Goal: Ask a question

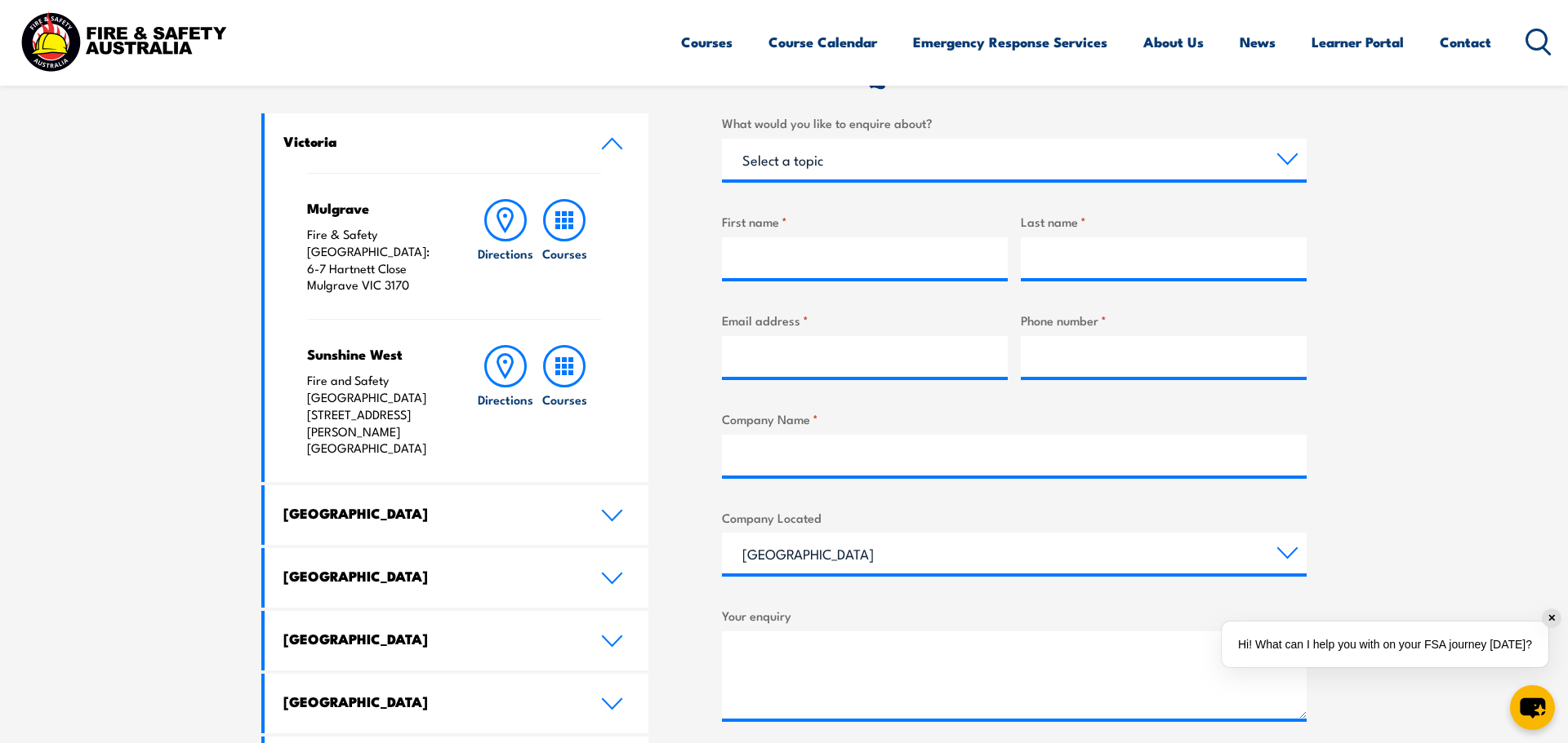
scroll to position [560, 0]
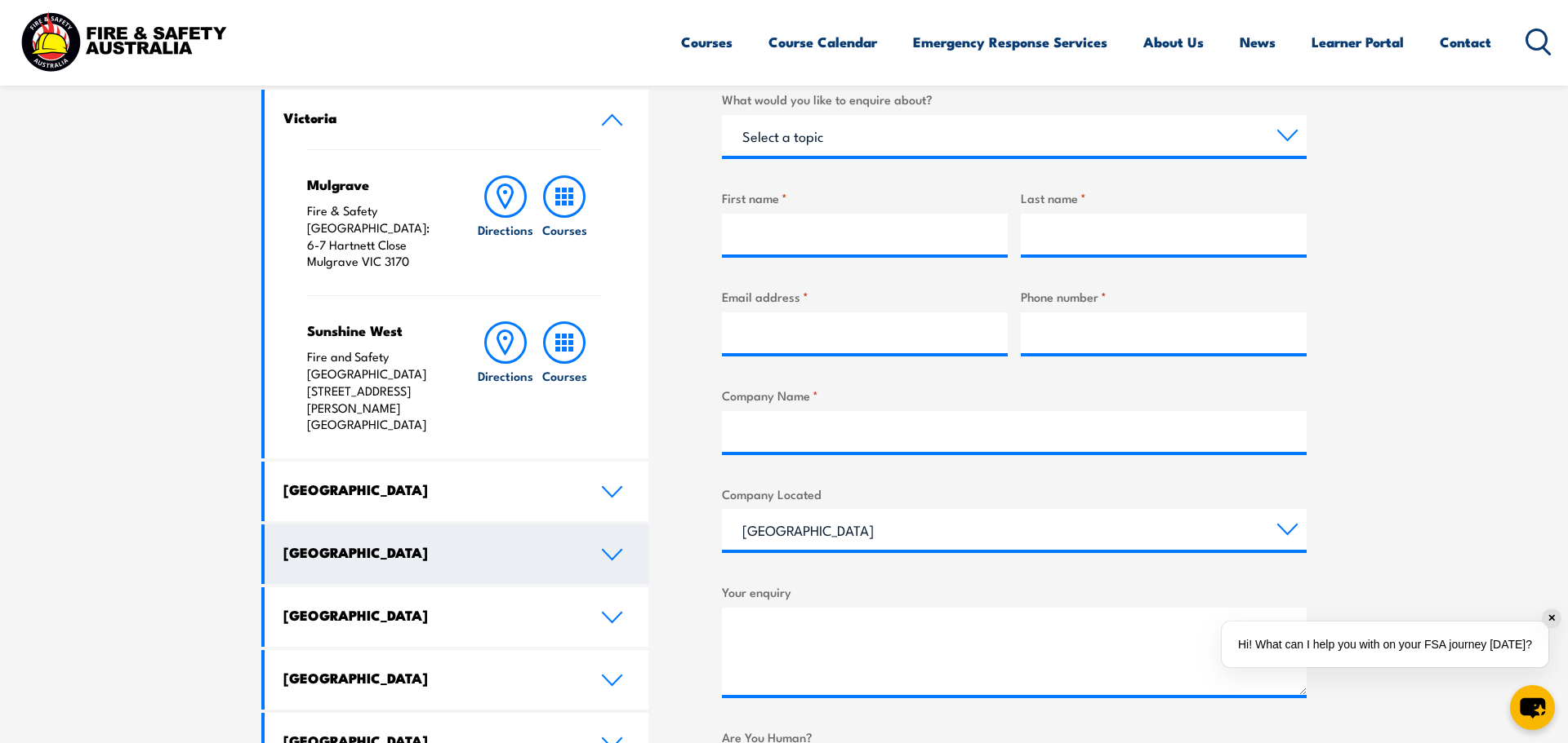
click at [613, 549] on icon at bounding box center [612, 554] width 22 height 13
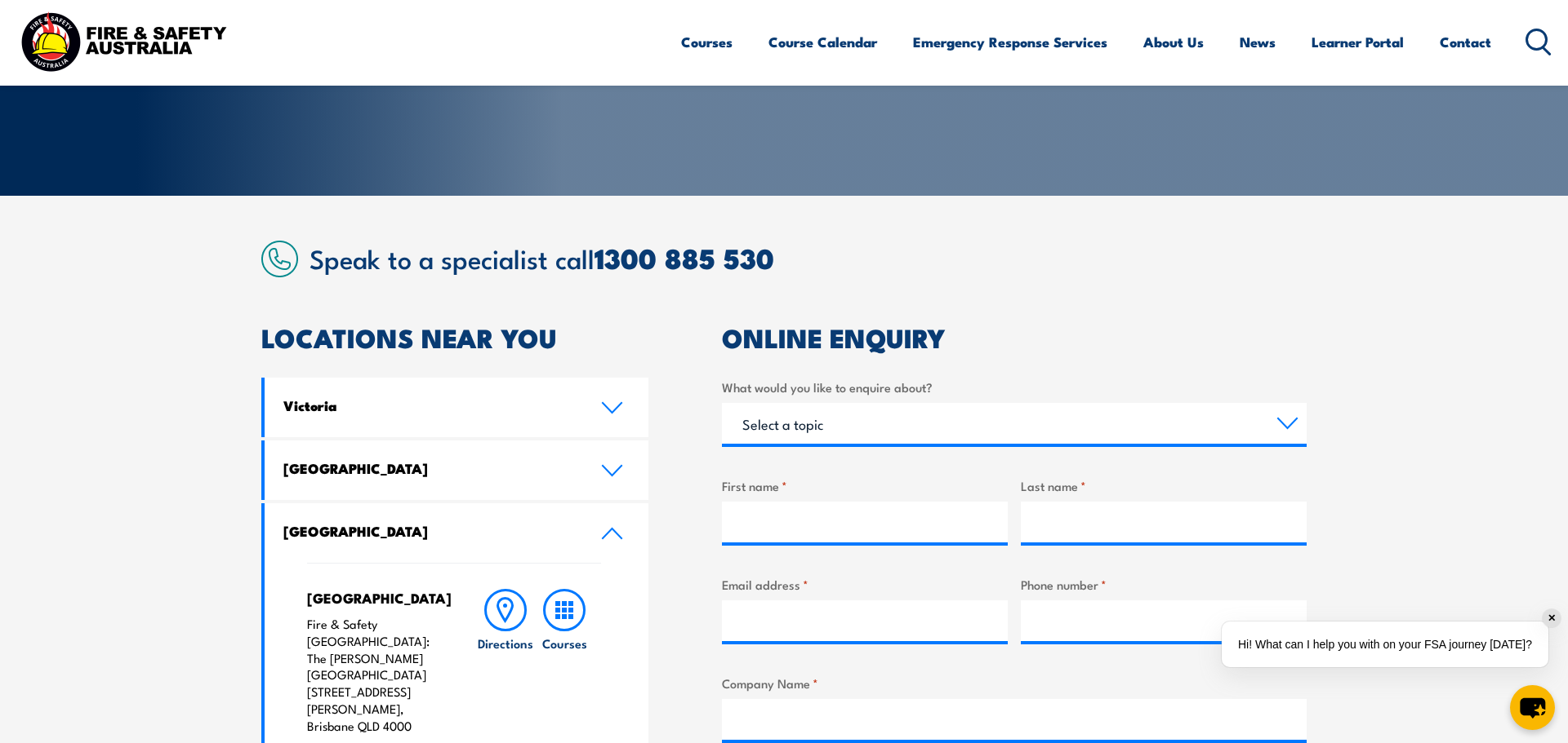
scroll to position [273, 0]
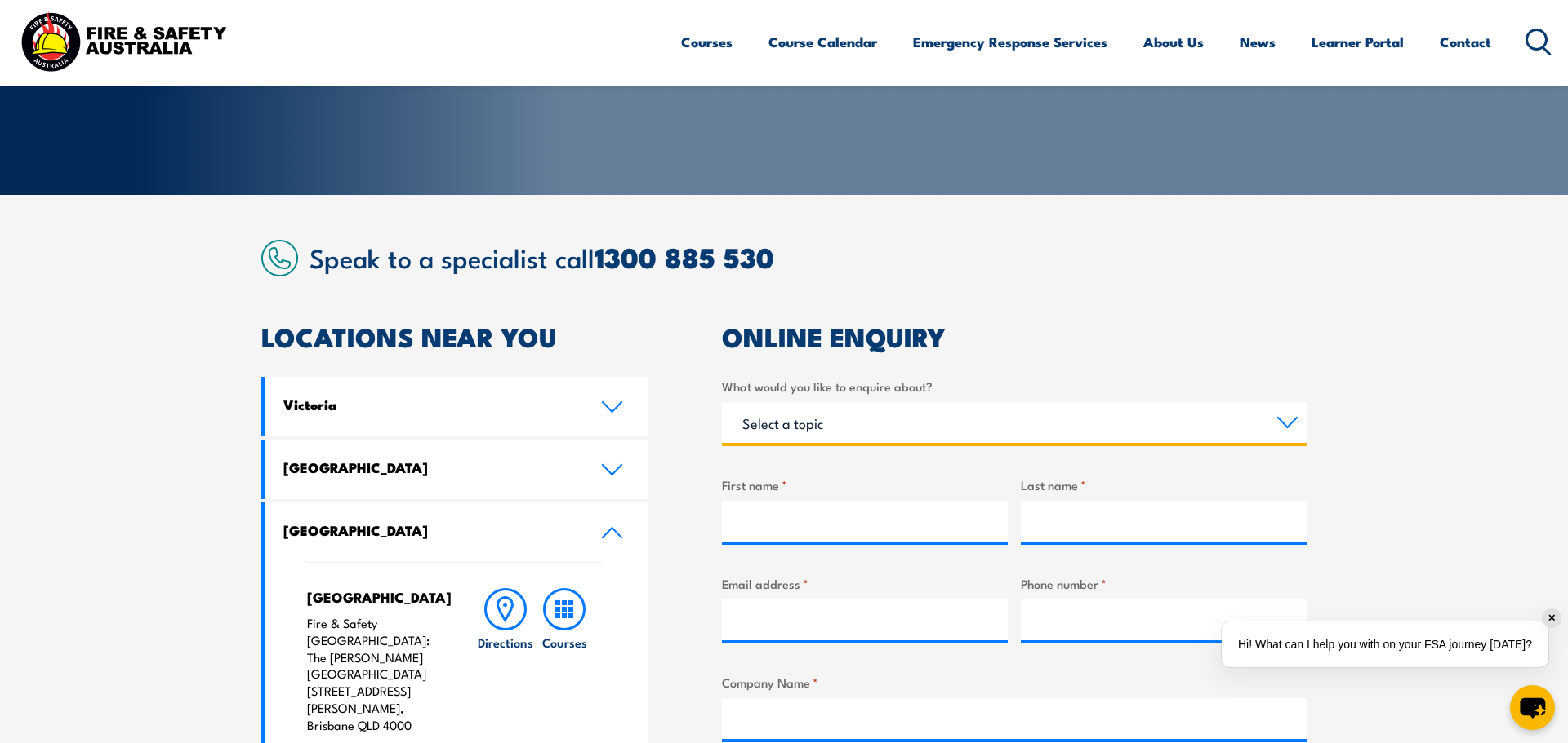
click at [1286, 420] on select "Select a topic Training Emergency Response Services General Enquiry" at bounding box center [1014, 423] width 585 height 41
select select "General Enquiry"
click at [722, 402] on select "Select a topic Training Emergency Response Services General Enquiry" at bounding box center [1014, 423] width 585 height 41
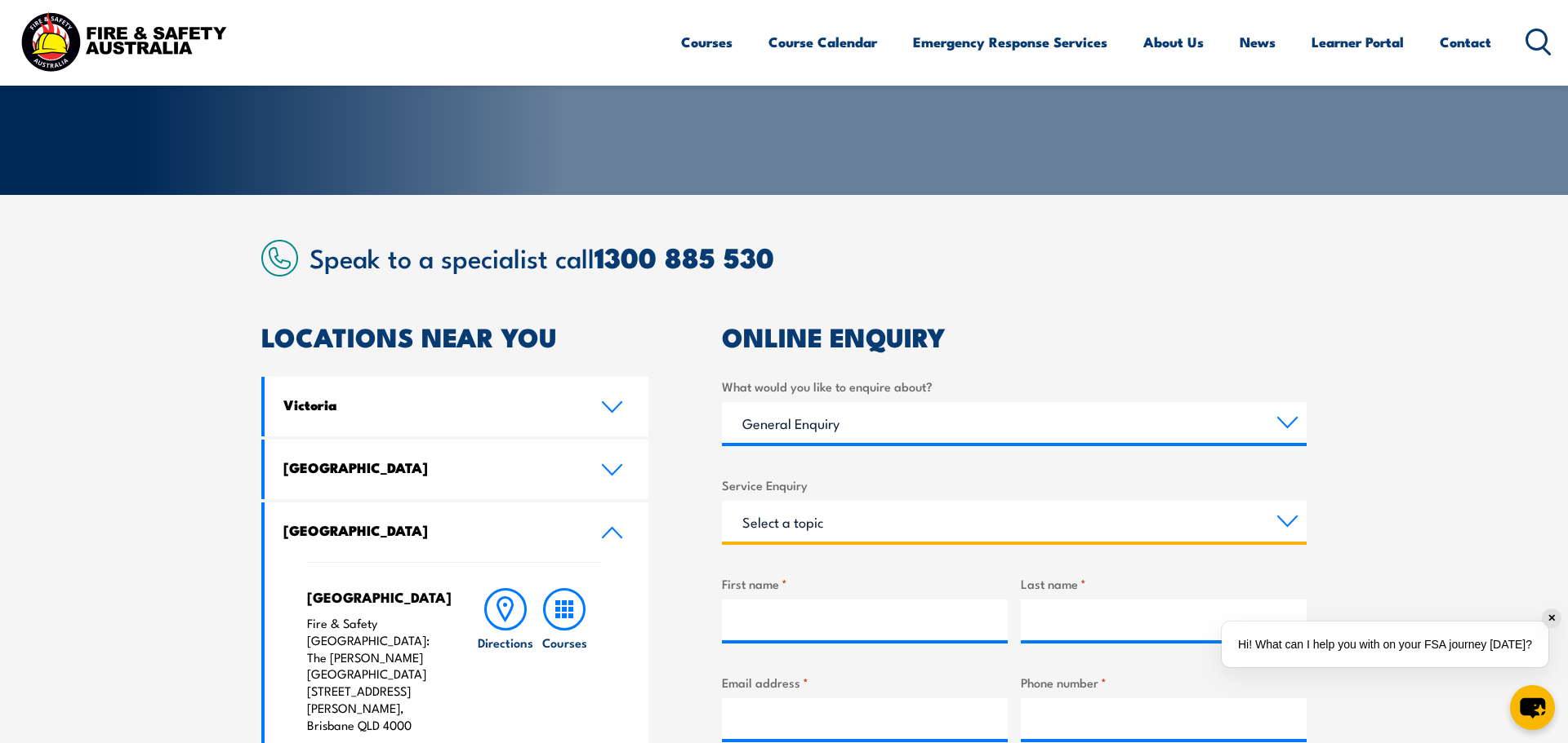
click at [1282, 520] on select "Select a topic Assistance in completing an online enrolment booking Request a c…" at bounding box center [1014, 521] width 585 height 41
select select "Other"
click at [722, 501] on select "Select a topic Assistance in completing an online enrolment booking Request a c…" at bounding box center [1014, 521] width 585 height 41
click at [1283, 524] on select "Select a topic Assistance in completing an online enrolment booking Request a c…" at bounding box center [1014, 521] width 585 height 41
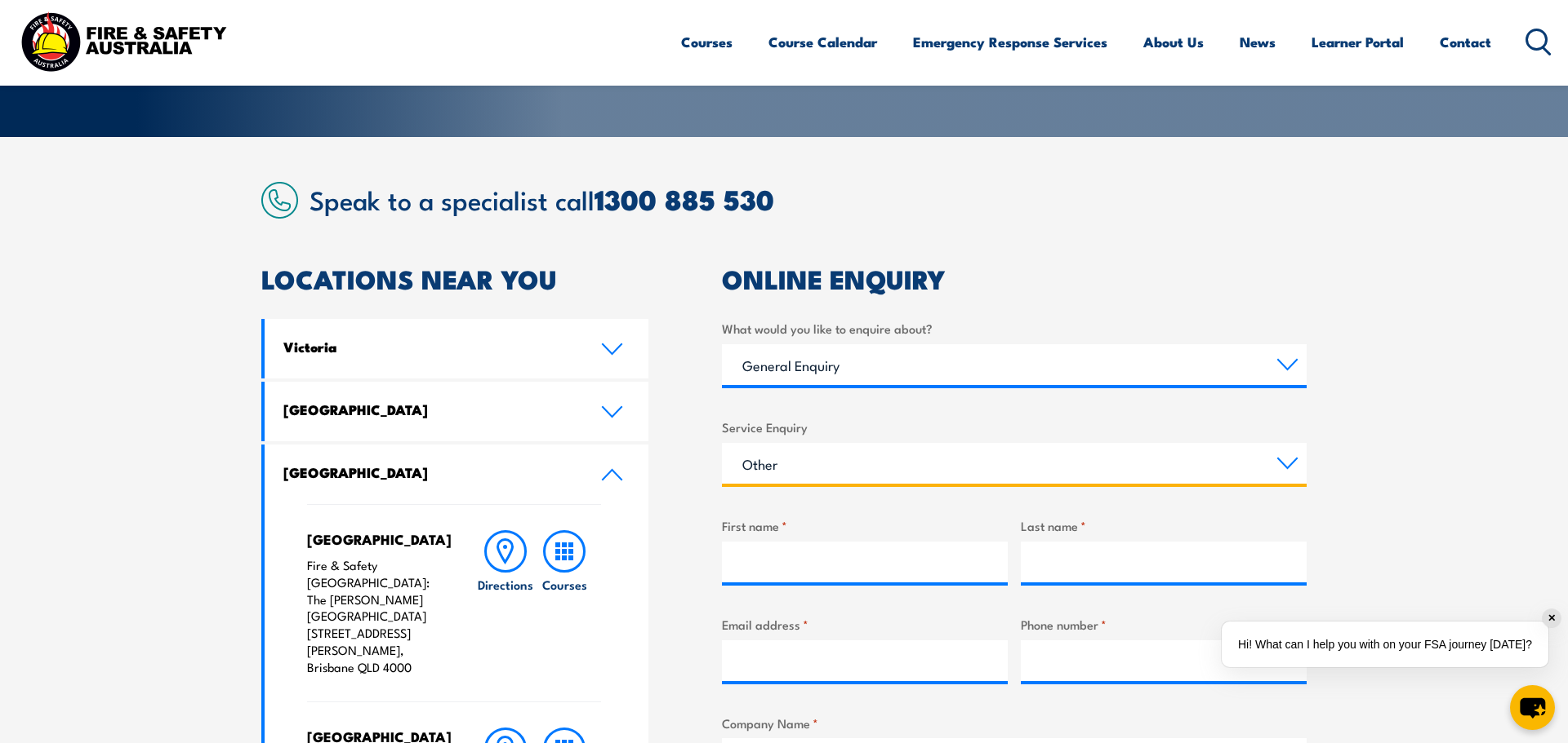
scroll to position [331, 0]
